Goal: Complete application form

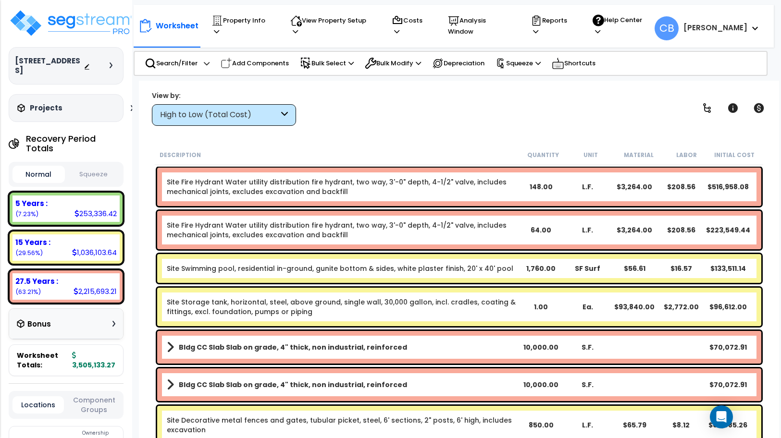
click at [256, 24] on p "Property Info" at bounding box center [241, 26] width 61 height 22
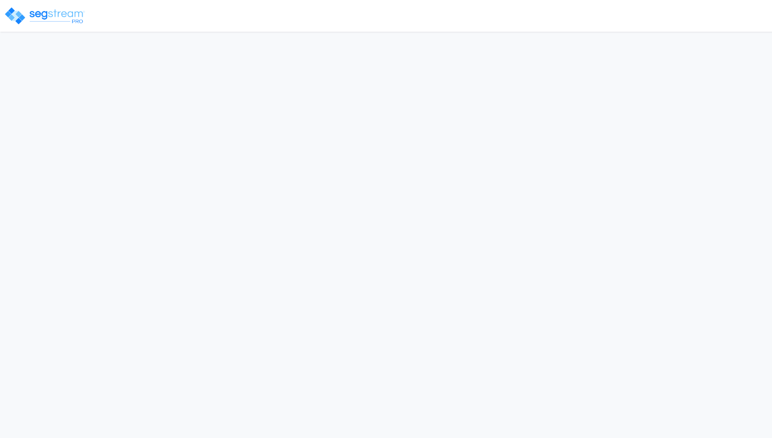
select select "CRM(_5"
select select "2025"
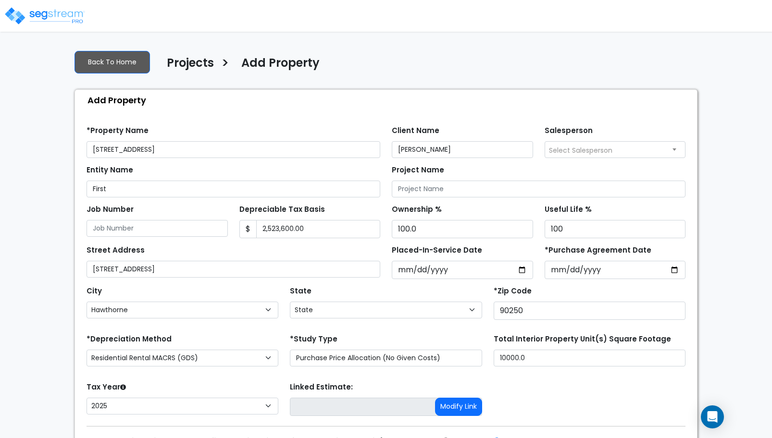
select select "CA"
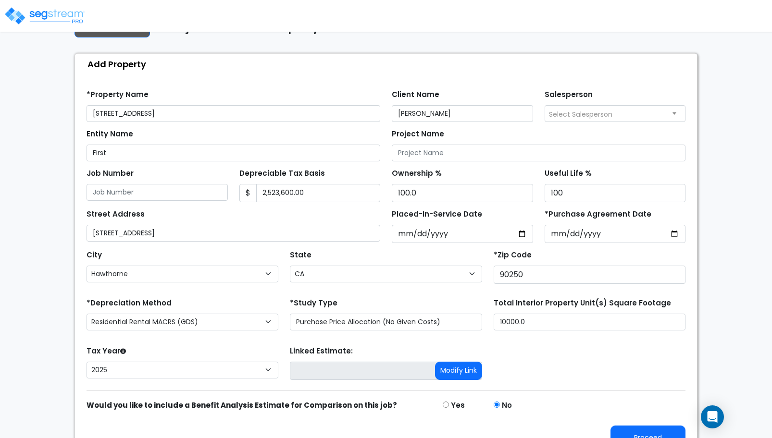
scroll to position [56, 0]
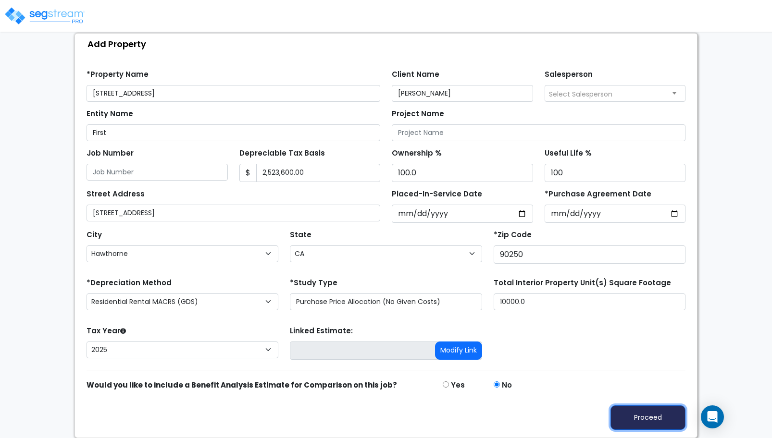
click at [638, 418] on button "Proceed" at bounding box center [647, 418] width 75 height 25
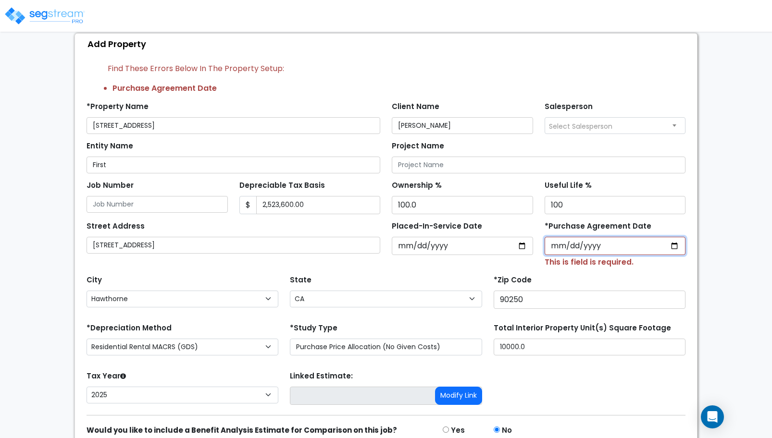
click at [676, 245] on input "*Purchase Agreement Date" at bounding box center [615, 246] width 141 height 18
type input "2025-09-01"
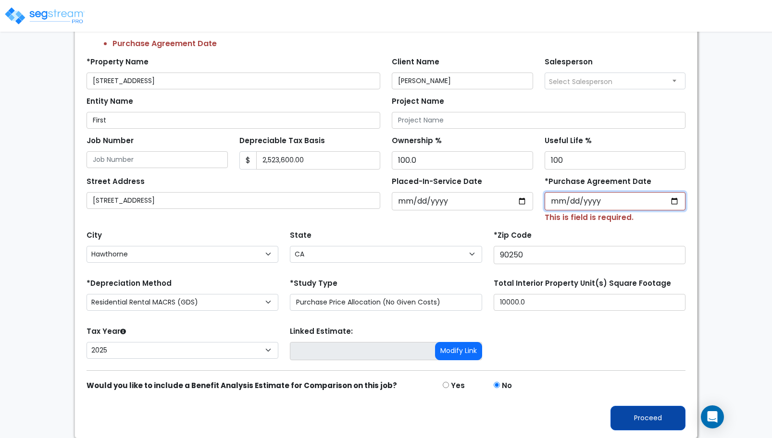
scroll to position [101, 0]
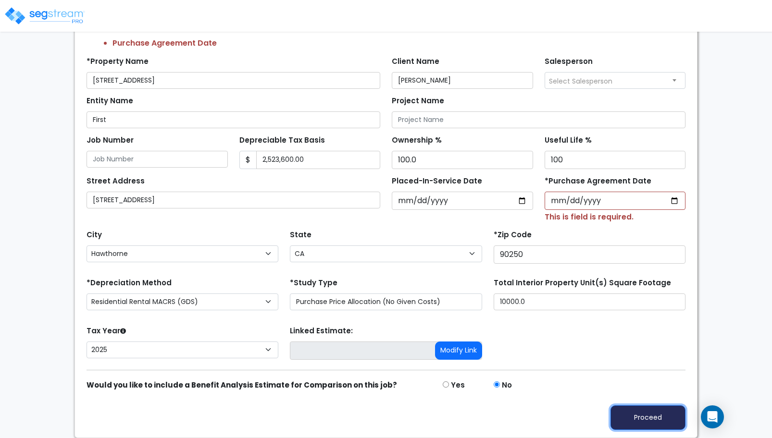
click at [658, 418] on button "Proceed" at bounding box center [647, 418] width 75 height 25
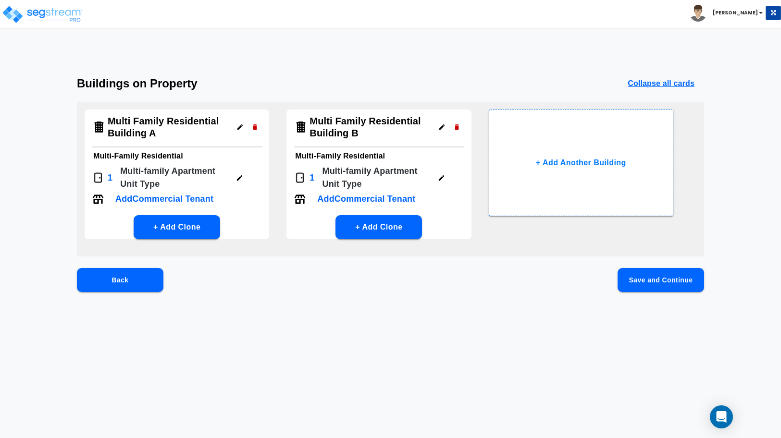
click at [644, 279] on button "Save and Continue" at bounding box center [661, 280] width 87 height 24
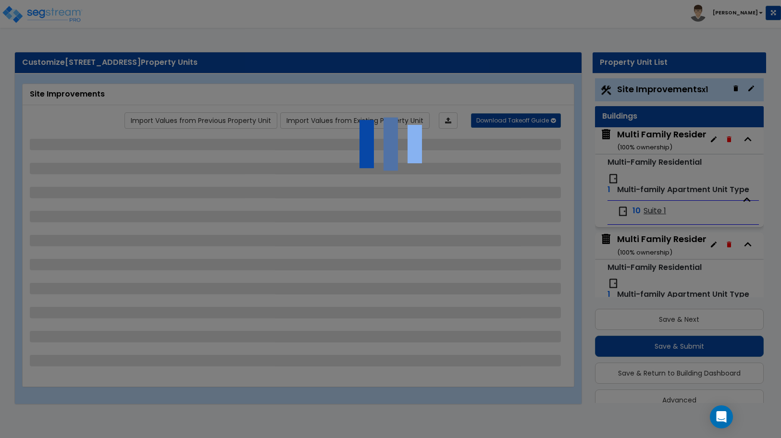
scroll to position [17, 0]
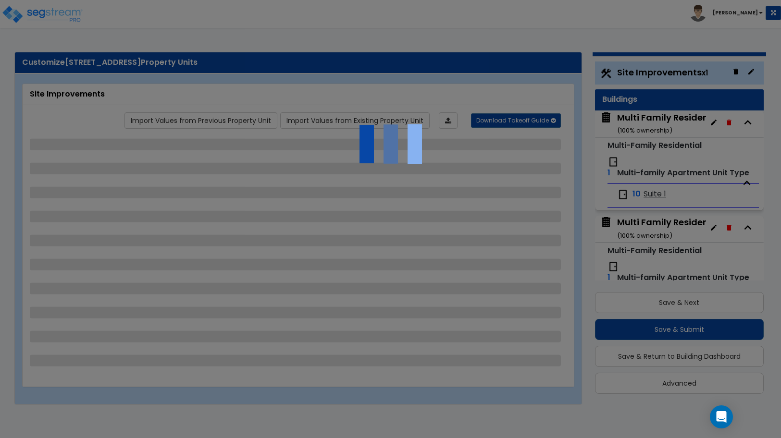
select select "2"
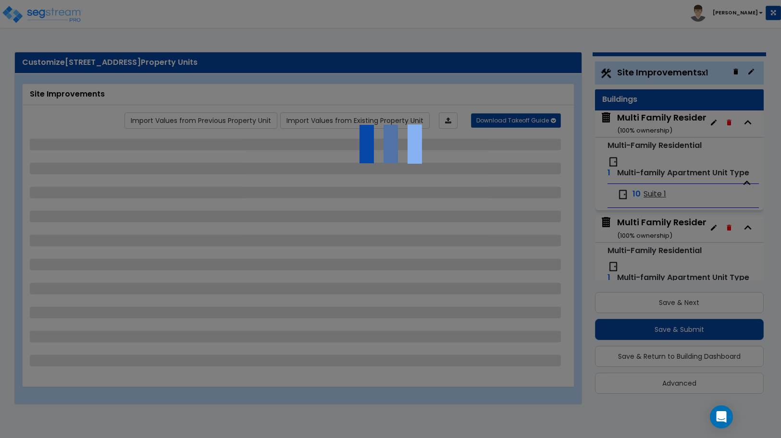
select select "1"
select select "2"
select select "3"
select select "1"
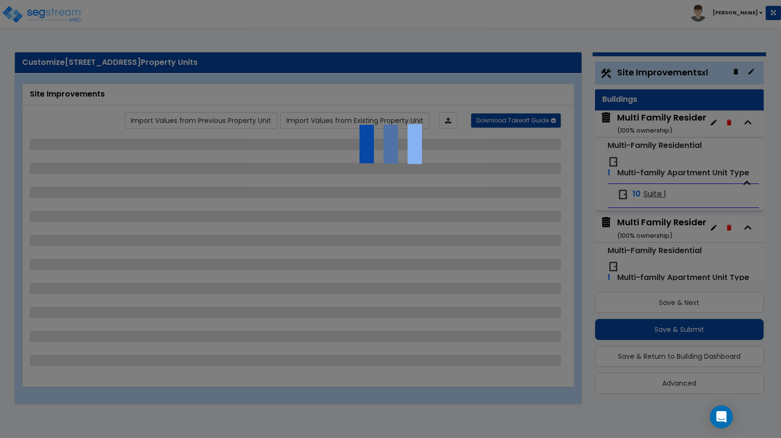
select select "1"
select select "2"
select select "4"
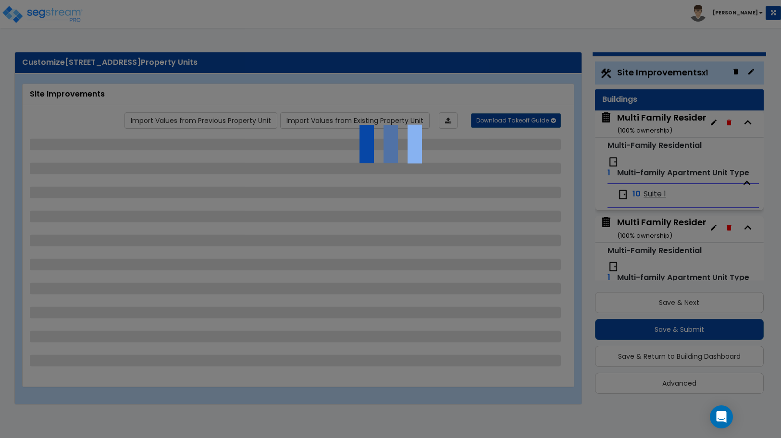
select select "4"
select select "1"
select select "2"
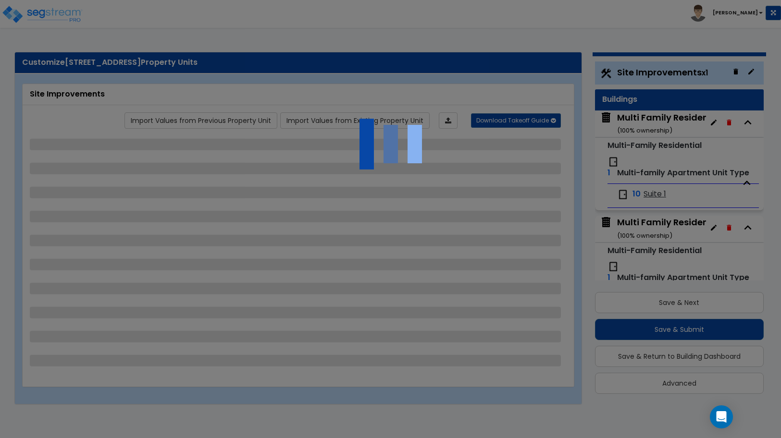
select select "2"
select select "1"
select select "2"
select select "1"
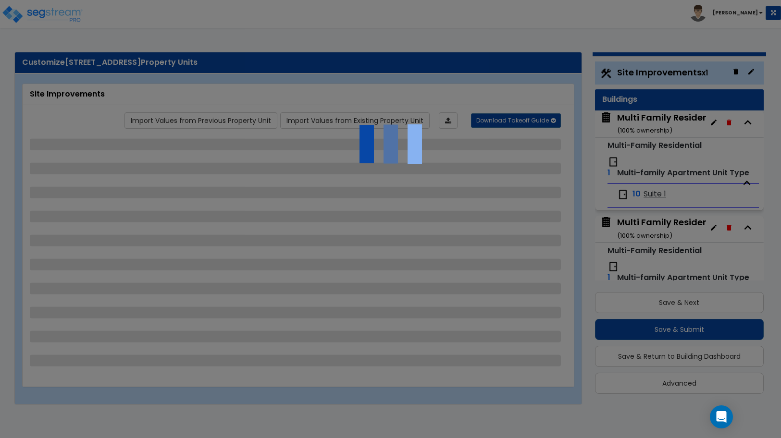
select select "1"
select select "2"
select select "4"
select select "3"
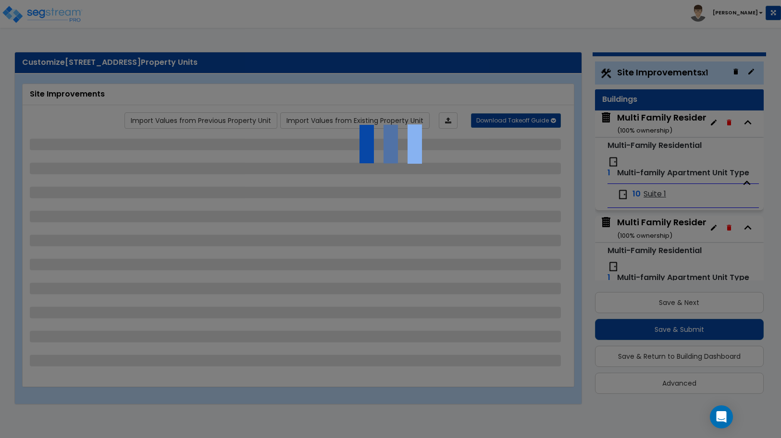
select select "2"
select select "3"
select select "2"
select select "1"
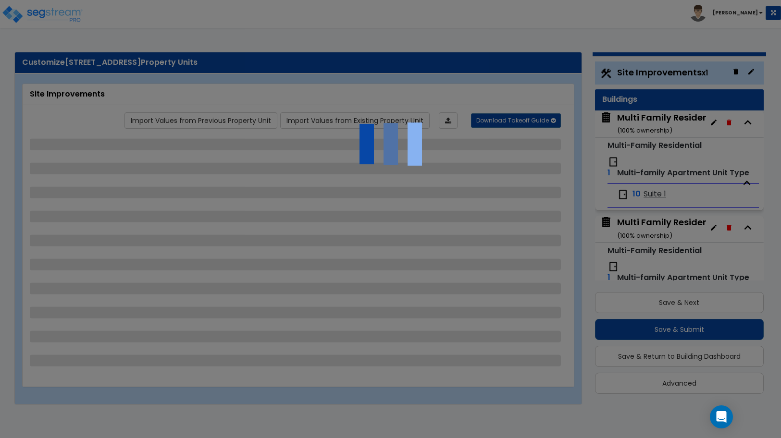
select select "2"
select select "1"
select select "2"
select select "1"
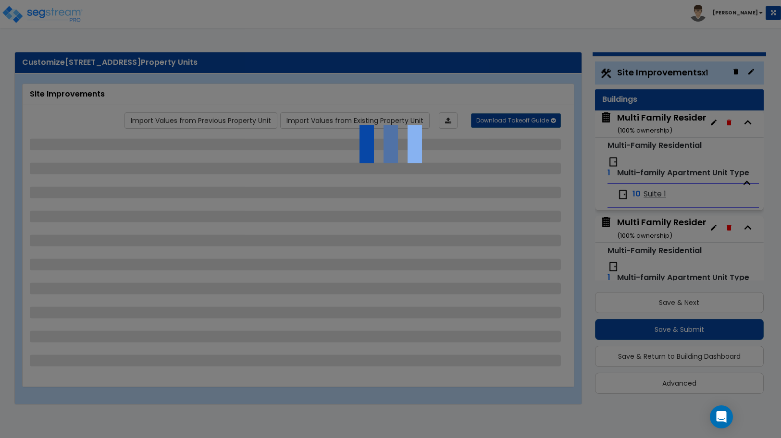
select select "2"
select select "7"
select select "1"
select select "2"
select select "1"
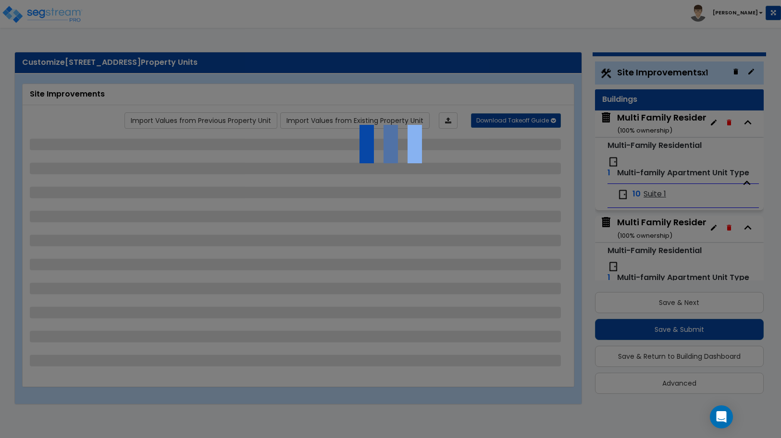
select select "1"
select select "13"
select select "2"
select select "1"
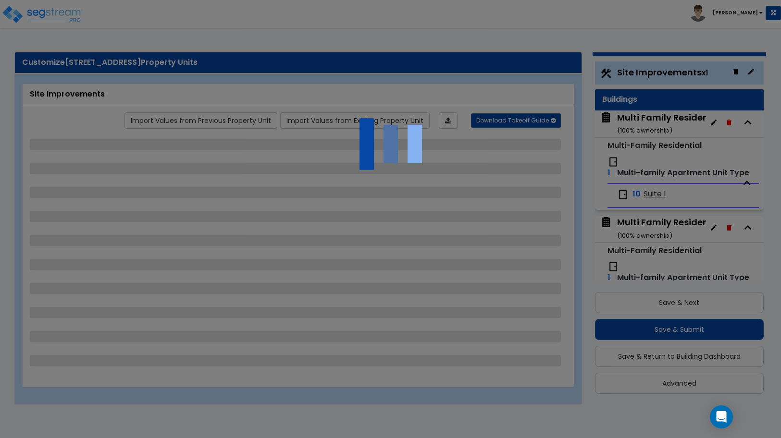
select select "2"
select select "3"
select select "1"
select select "3"
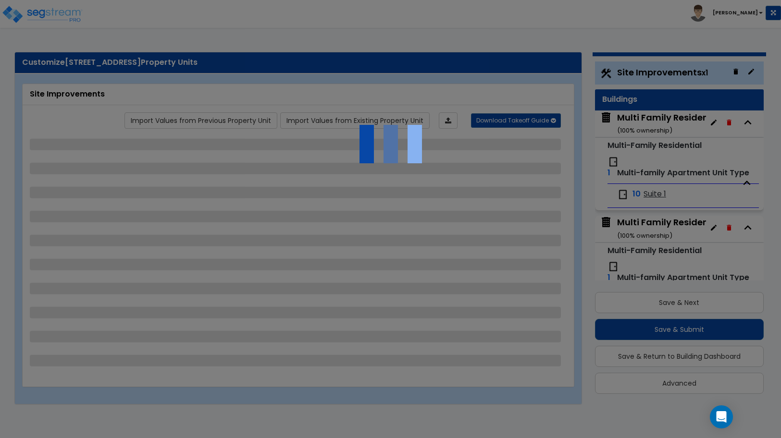
select select "3"
select select "2"
select select "1"
select select "2"
select select "1"
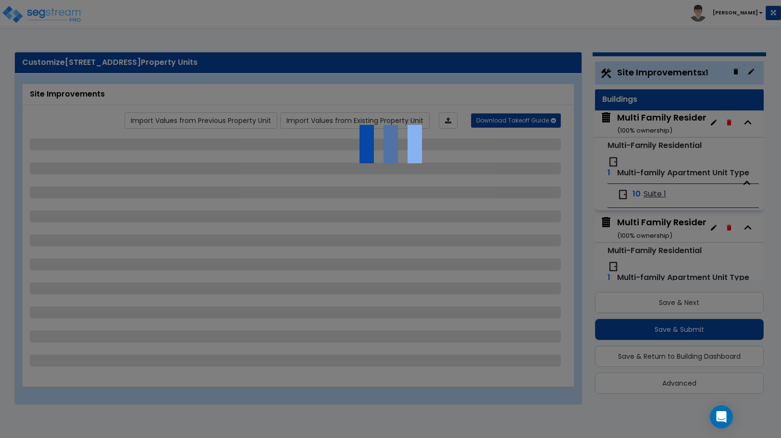
select select "1"
select select "4"
select select "1"
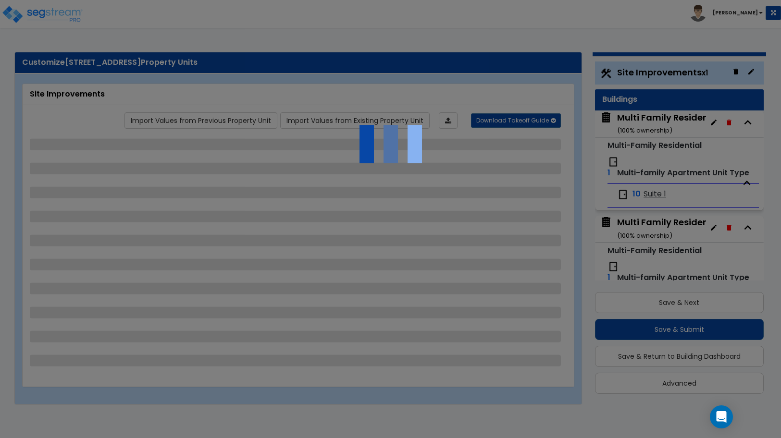
select select "1"
select select "2"
select select "3"
select select "2"
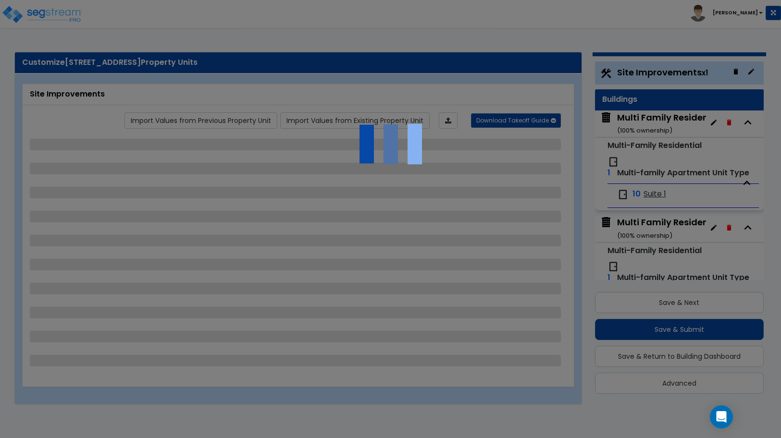
select select "2"
select select "1"
select select "3"
select select "2"
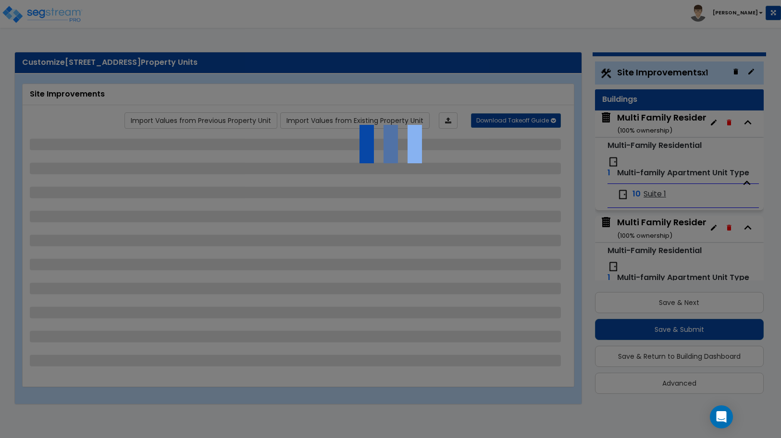
select select "1"
select select "3"
select select "11"
select select "8"
select select "5"
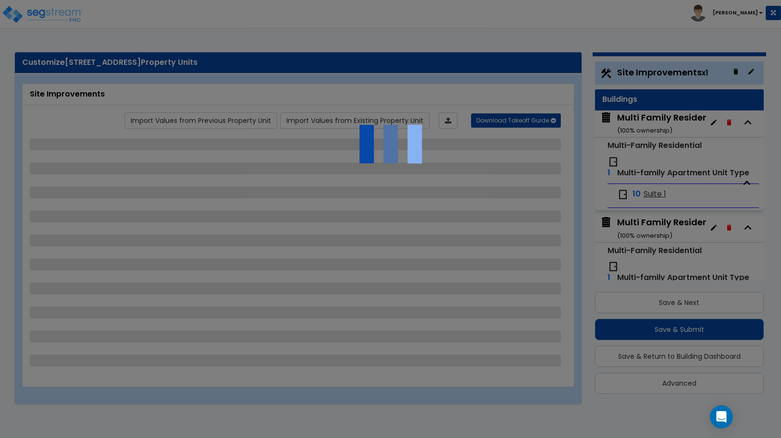
select select "3"
select select "1"
select select "5"
select select "7"
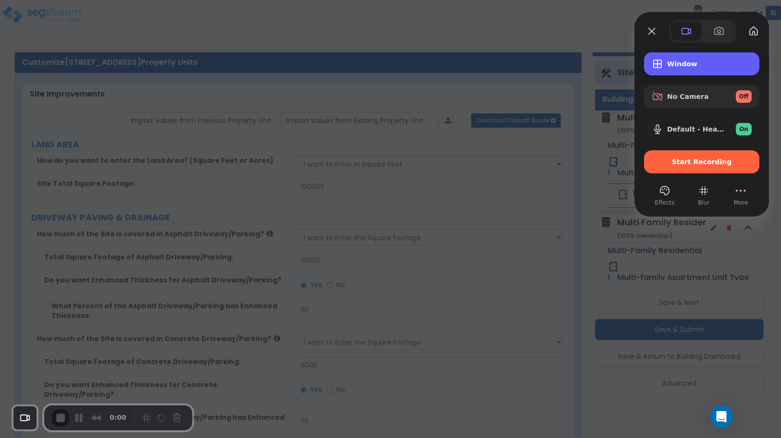
click at [683, 62] on span "Window" at bounding box center [709, 64] width 85 height 8
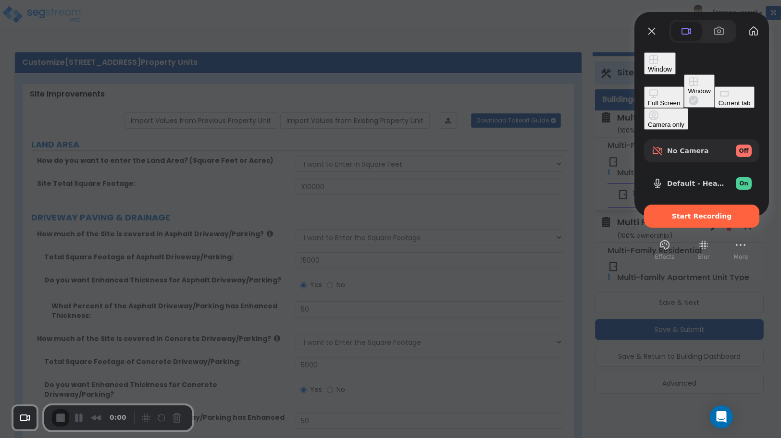
click at [648, 99] on div "Full Screen" at bounding box center [664, 102] width 32 height 7
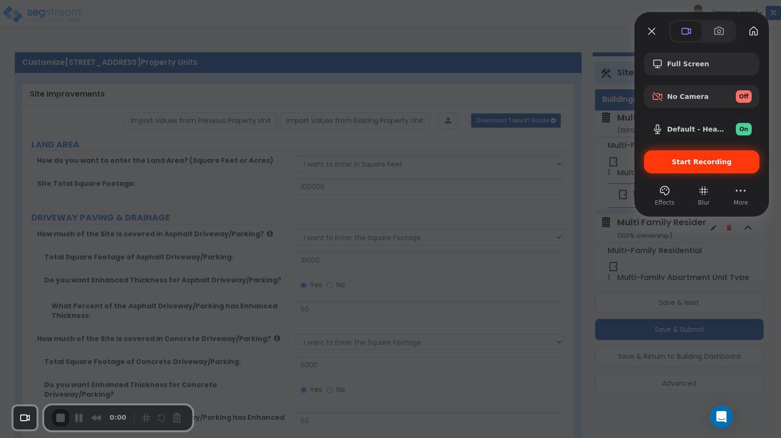
click at [693, 163] on span "Start Recording" at bounding box center [702, 162] width 60 height 8
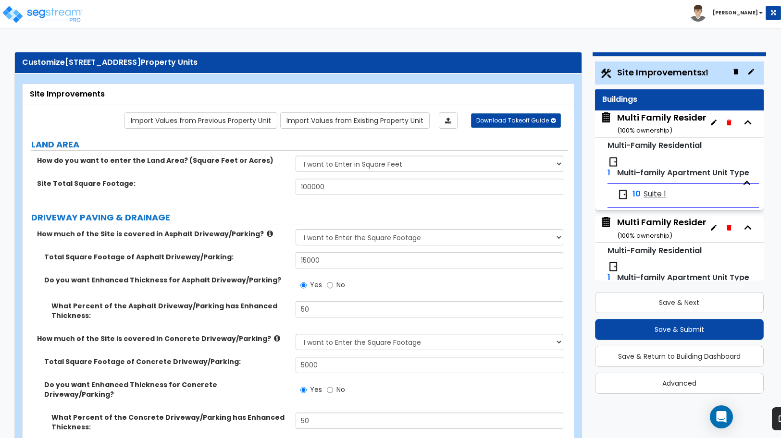
drag, startPoint x: 50, startPoint y: 413, endPoint x: 808, endPoint y: 426, distance: 758.5
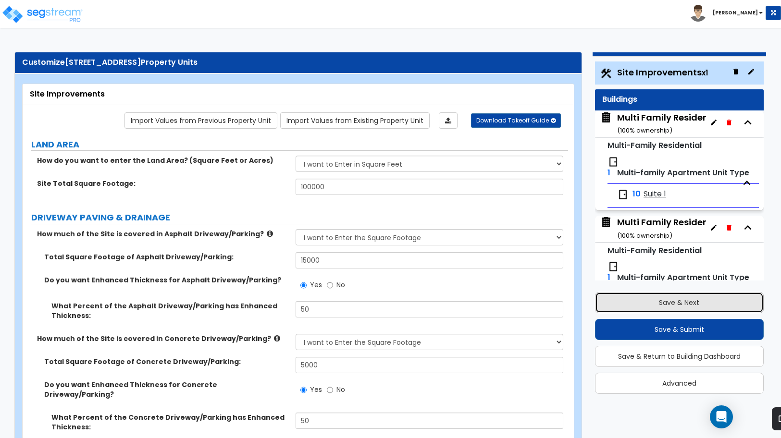
click at [684, 307] on button "Save & Next" at bounding box center [679, 302] width 169 height 21
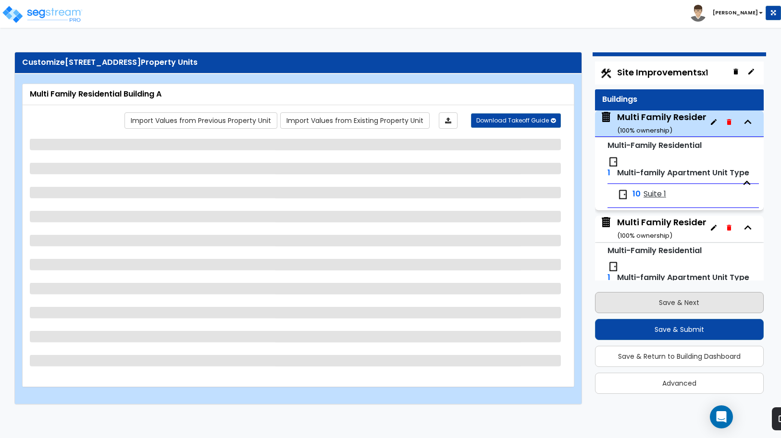
scroll to position [40, 0]
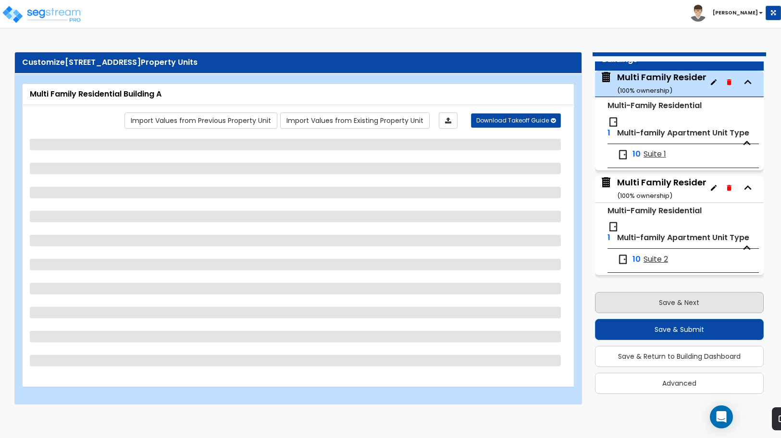
select select "7"
select select "1"
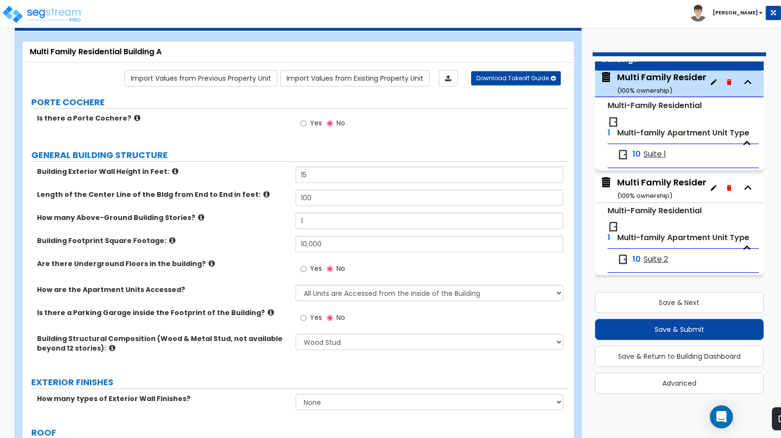
scroll to position [60, 0]
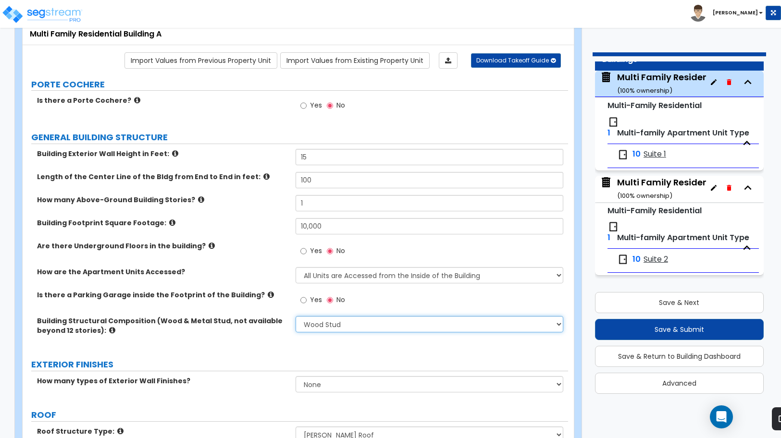
click at [363, 324] on select "Please Choose One Reinforced Concrete Structural Steel Brick Masonry CMU Masonr…" at bounding box center [430, 324] width 268 height 16
click at [296, 316] on select "Please Choose One Reinforced Concrete Structural Steel Brick Masonry CMU Masonr…" at bounding box center [430, 324] width 268 height 16
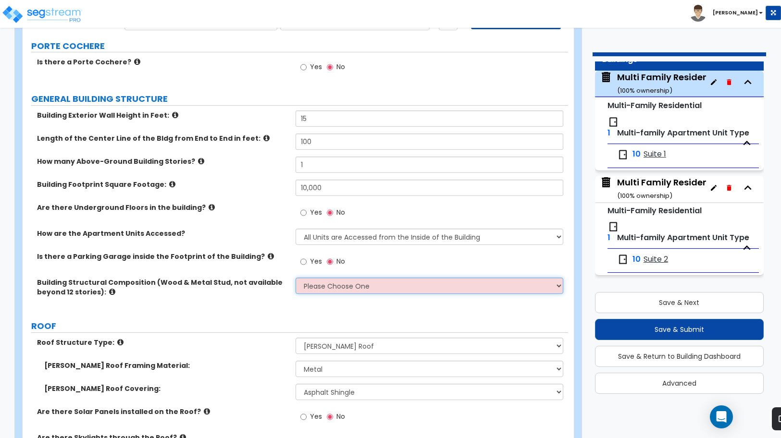
scroll to position [120, 0]
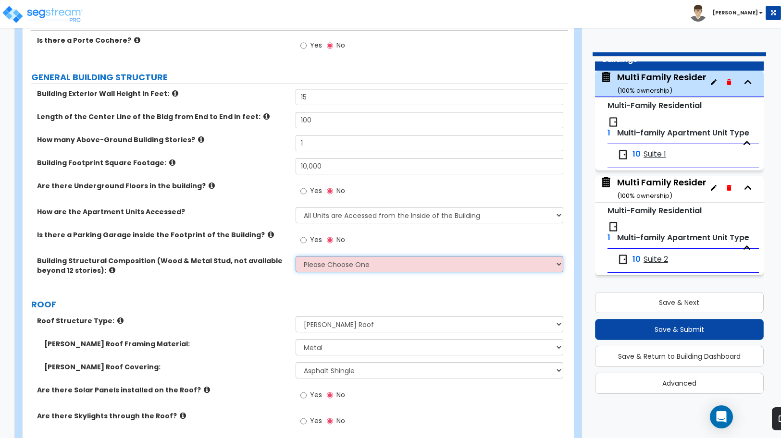
click at [495, 258] on select "Please Choose One Reinforced Concrete Structural Steel Brick Masonry CMU Masonr…" at bounding box center [430, 264] width 268 height 16
select select "7"
click at [296, 256] on select "Please Choose One Reinforced Concrete Structural Steel Brick Masonry CMU Masonr…" at bounding box center [430, 264] width 268 height 16
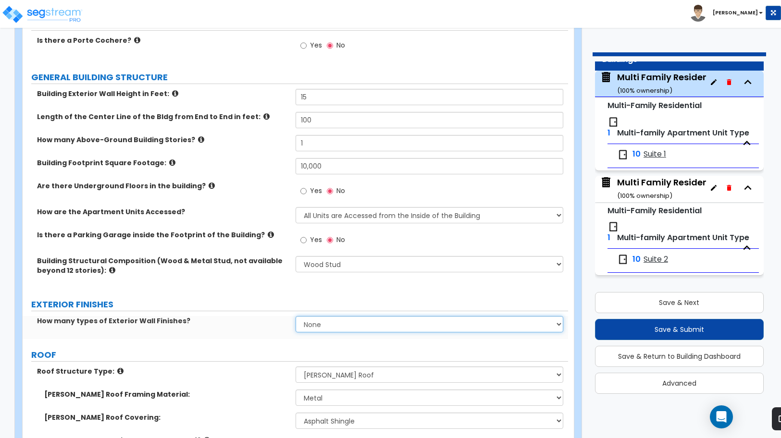
click at [392, 330] on select "None 1 2 3" at bounding box center [430, 324] width 268 height 16
select select "1"
click at [296, 316] on select "None 1 2 3" at bounding box center [430, 324] width 268 height 16
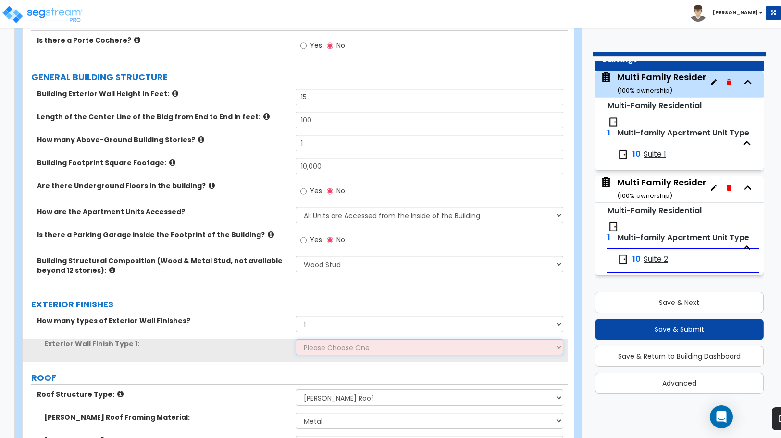
click at [359, 347] on select "Please Choose One No Finish/Shared Wall No Wall Brick Veneer Stone Veneer Wood …" at bounding box center [430, 347] width 268 height 16
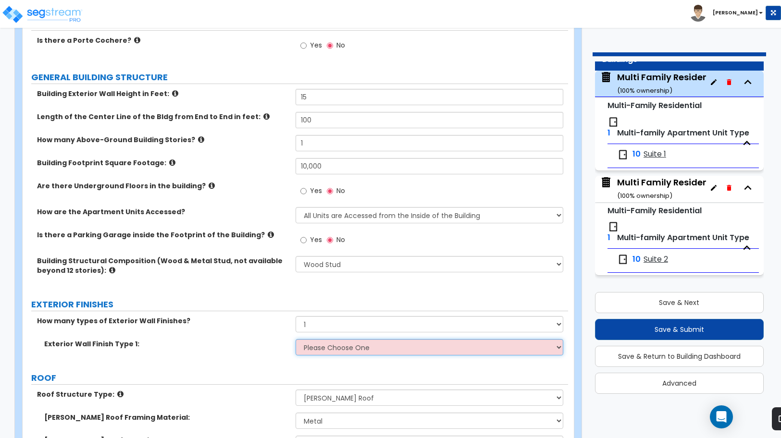
select select "7"
click at [296, 339] on select "Please Choose One No Finish/Shared Wall No Wall Brick Veneer Stone Veneer Wood …" at bounding box center [430, 347] width 268 height 16
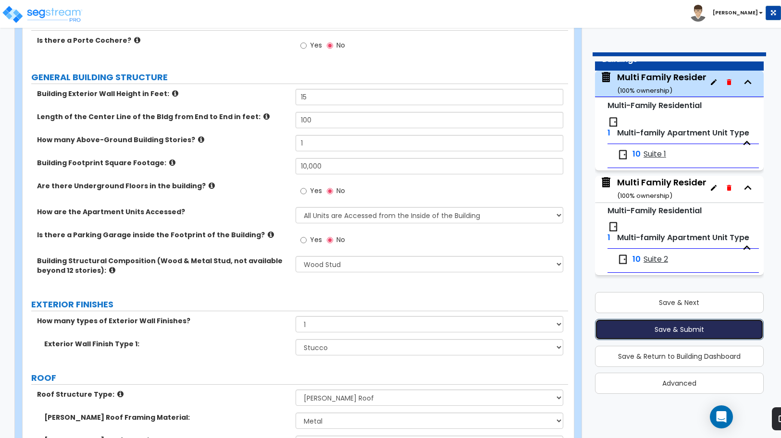
click at [619, 327] on button "Save & Submit" at bounding box center [679, 329] width 169 height 21
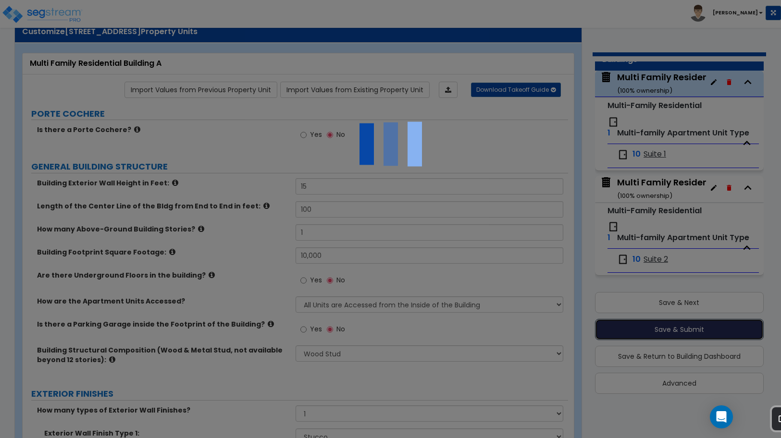
scroll to position [0, 0]
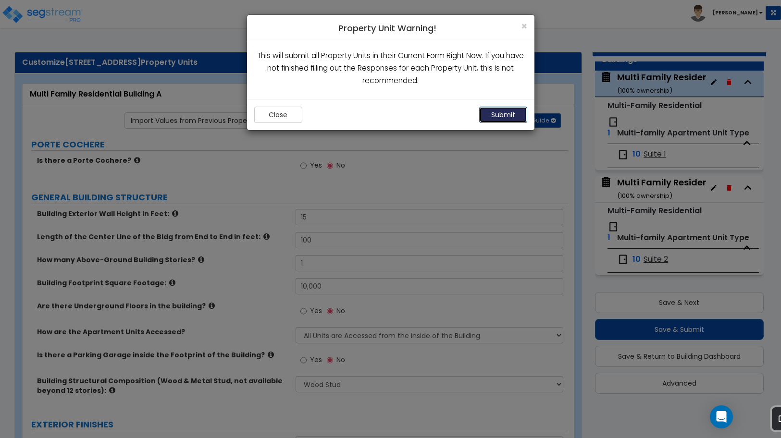
click at [513, 116] on button "Submit" at bounding box center [503, 115] width 48 height 16
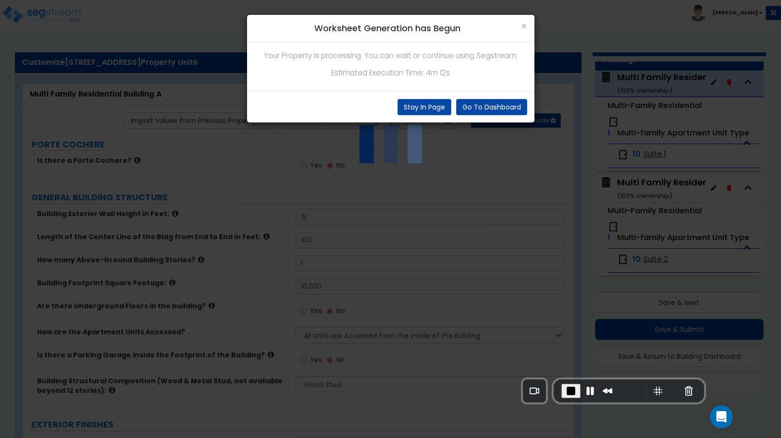
drag, startPoint x: 745, startPoint y: 412, endPoint x: 523, endPoint y: 384, distance: 224.3
click at [523, 384] on div "Recorder camera selector" at bounding box center [534, 391] width 23 height 23
click at [664, 402] on div "0:37" at bounding box center [629, 391] width 150 height 23
click at [571, 372] on span "Avatar" at bounding box center [581, 367] width 25 height 9
